Goal: Information Seeking & Learning: Find specific fact

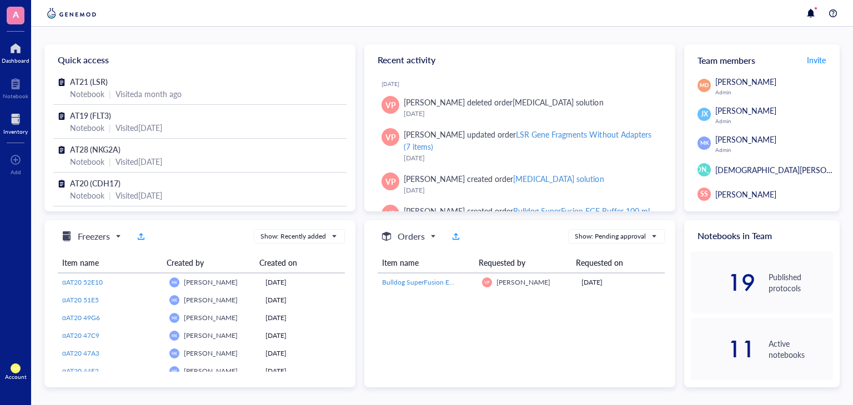
click at [19, 120] on div at bounding box center [15, 120] width 24 height 18
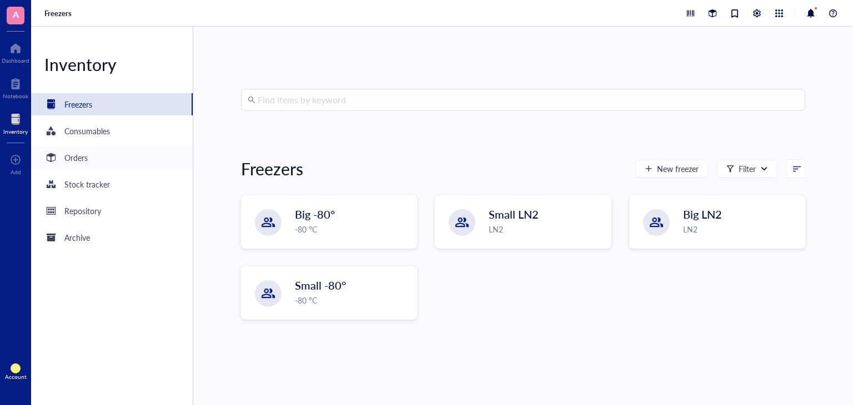
click at [81, 161] on div "Orders" at bounding box center [75, 158] width 23 height 12
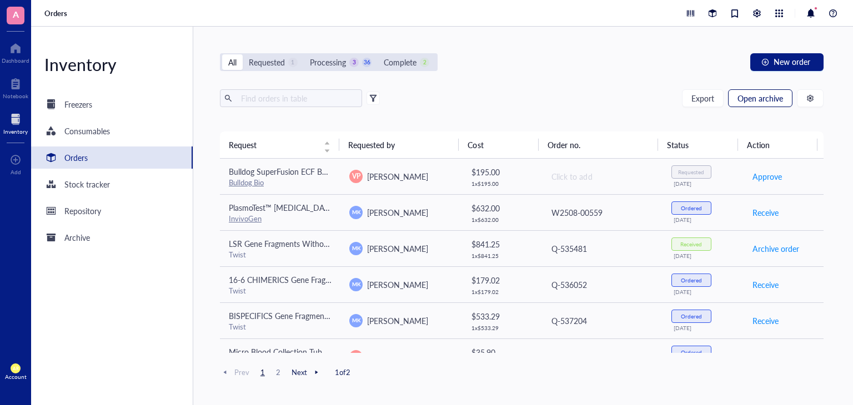
click at [762, 97] on span "Open archive" at bounding box center [761, 98] width 46 height 9
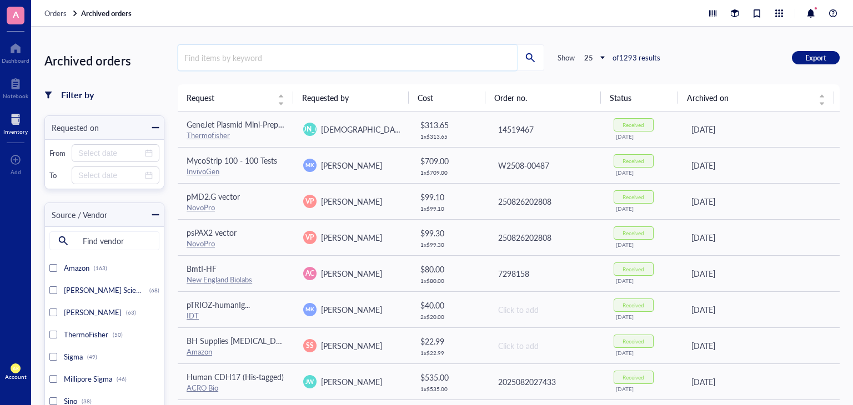
click at [289, 58] on input "search" at bounding box center [347, 58] width 339 height 26
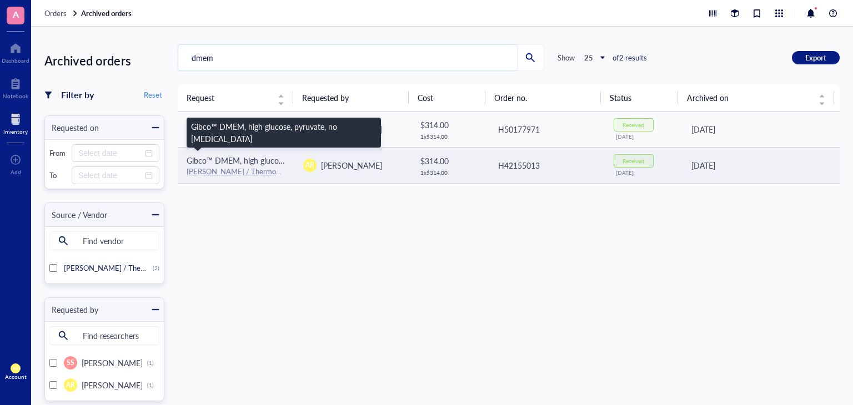
type input "dmem"
click at [275, 165] on span "Gibco™ DMEM, high glucose, pyruvate, no [MEDICAL_DATA]" at bounding box center [292, 160] width 210 height 11
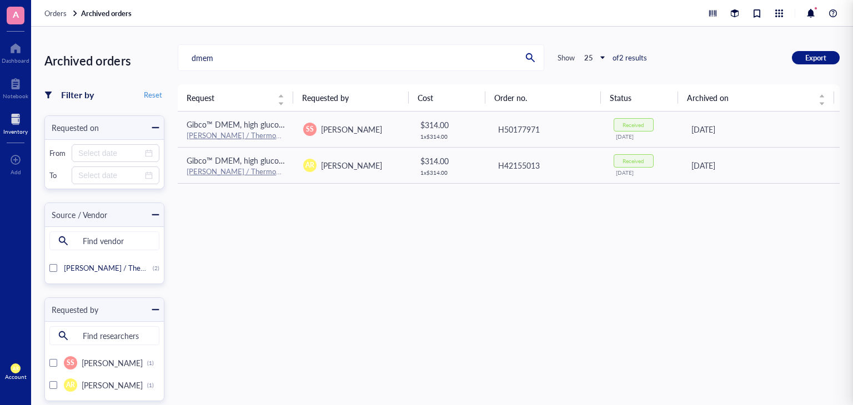
click at [309, 307] on div "Request Requested by Cost Order no. Status Archived on Gibco™ DMEM, high glucos…" at bounding box center [509, 302] width 662 height 436
